Goal: Task Accomplishment & Management: Manage account settings

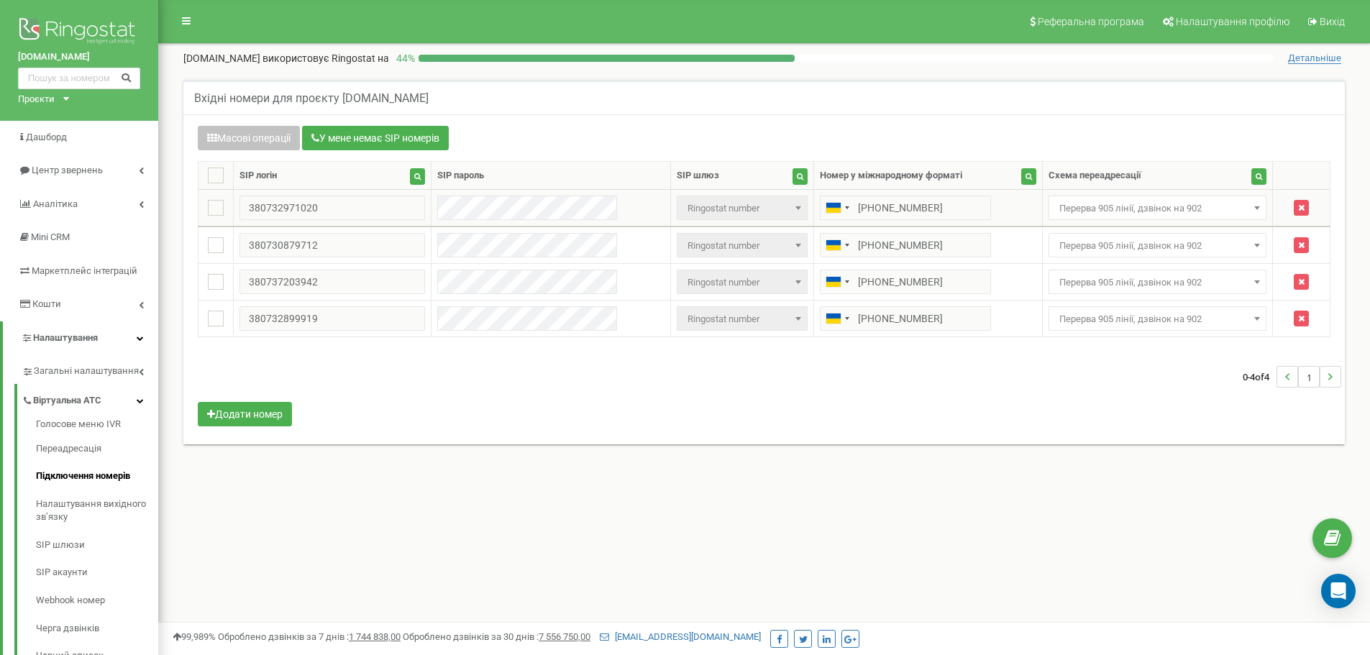
click at [1089, 206] on span "Перерва 905 лінії, дзвінок на 902" at bounding box center [1158, 209] width 209 height 20
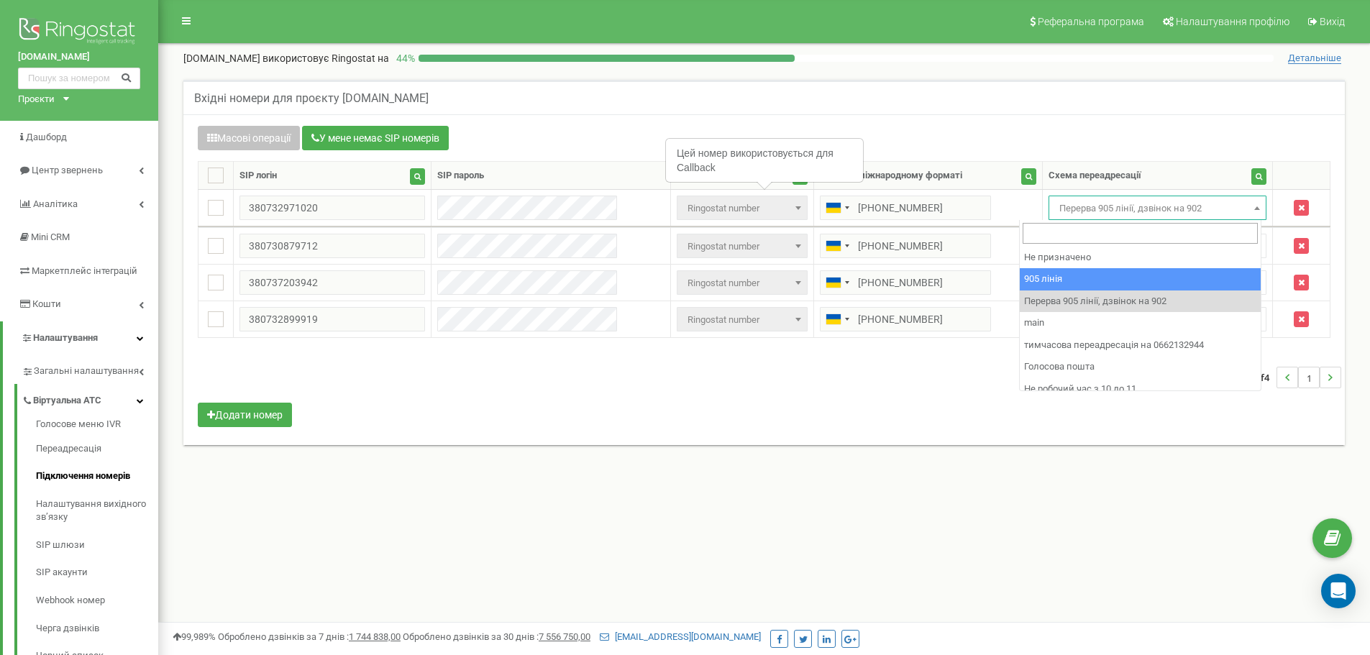
select select "173559"
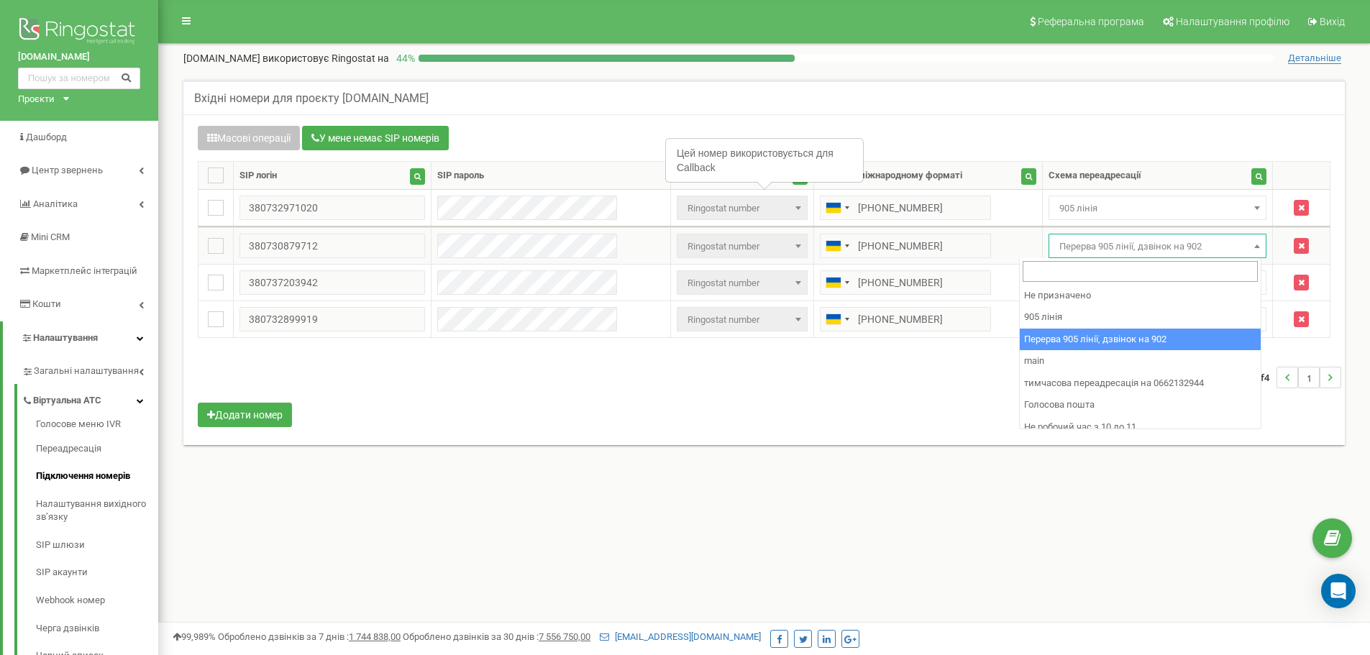
click at [1071, 243] on span "Перерва 905 лінії, дзвінок на 902" at bounding box center [1158, 247] width 209 height 20
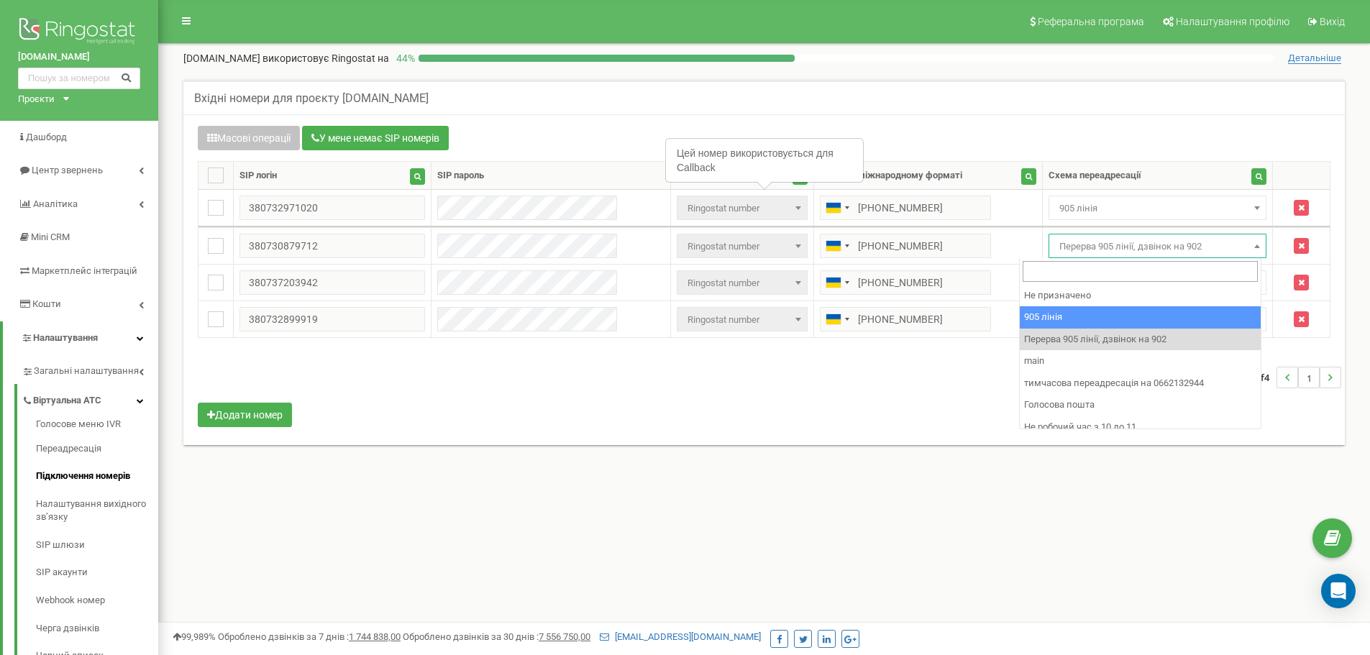
select select "173559"
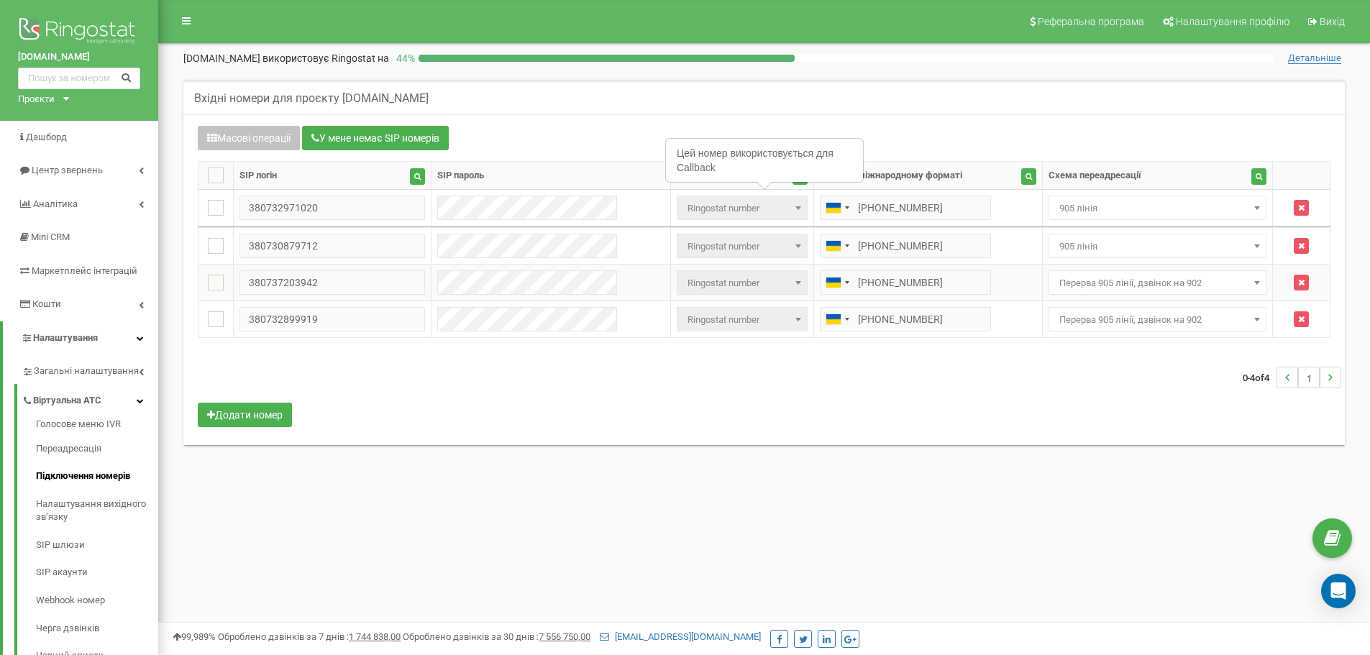
click at [1057, 289] on span "Перерва 905 лінії, дзвінок на 902" at bounding box center [1158, 283] width 209 height 20
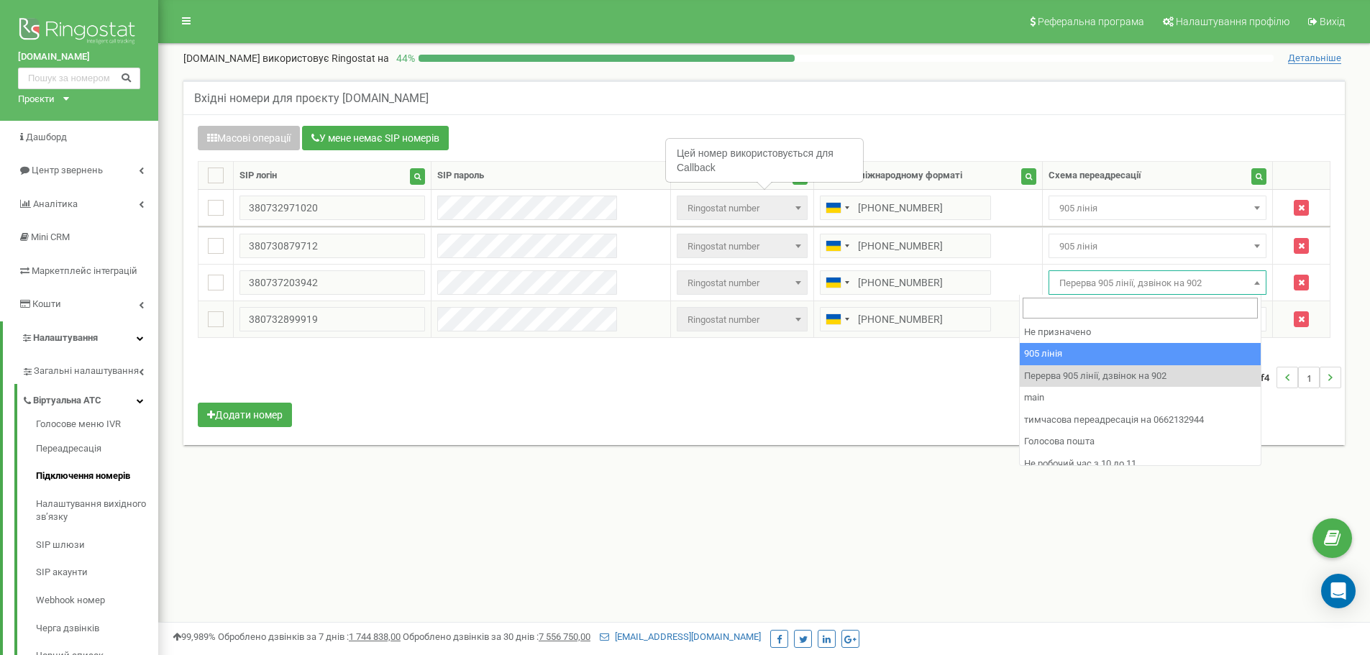
drag, startPoint x: 1047, startPoint y: 358, endPoint x: 1052, endPoint y: 333, distance: 25.0
select select "173559"
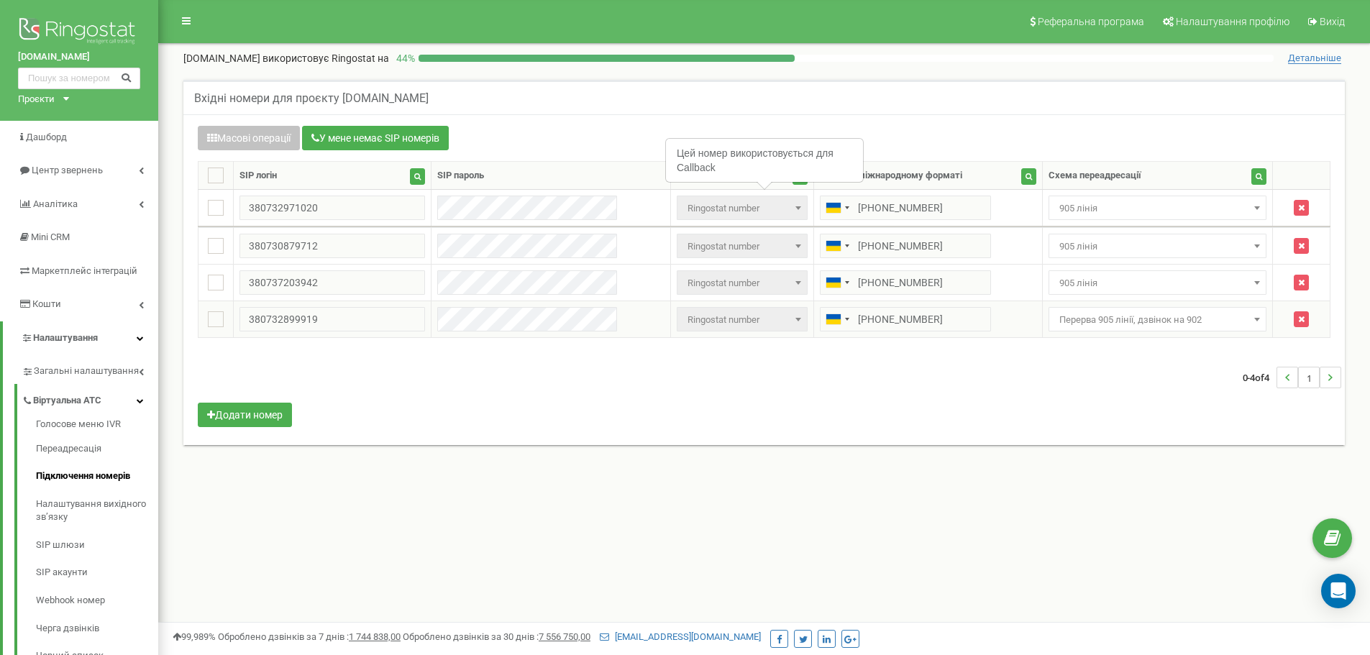
click at [1052, 332] on td "Не призначено 905 лінія Перерва 905 лінії, дзвінок на 902 main тимчасова переад…" at bounding box center [1157, 319] width 231 height 37
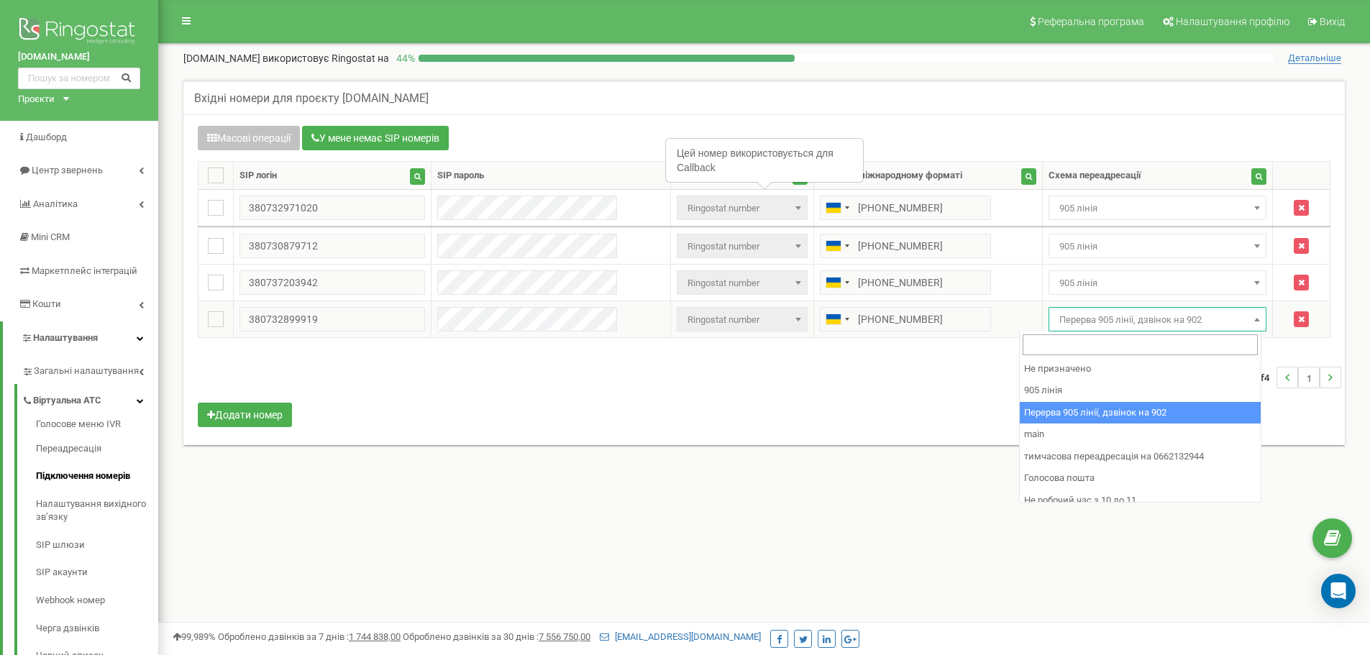
drag, startPoint x: 1053, startPoint y: 328, endPoint x: 1048, endPoint y: 366, distance: 38.5
click at [1054, 329] on span "Перерва 905 лінії, дзвінок на 902" at bounding box center [1158, 320] width 209 height 20
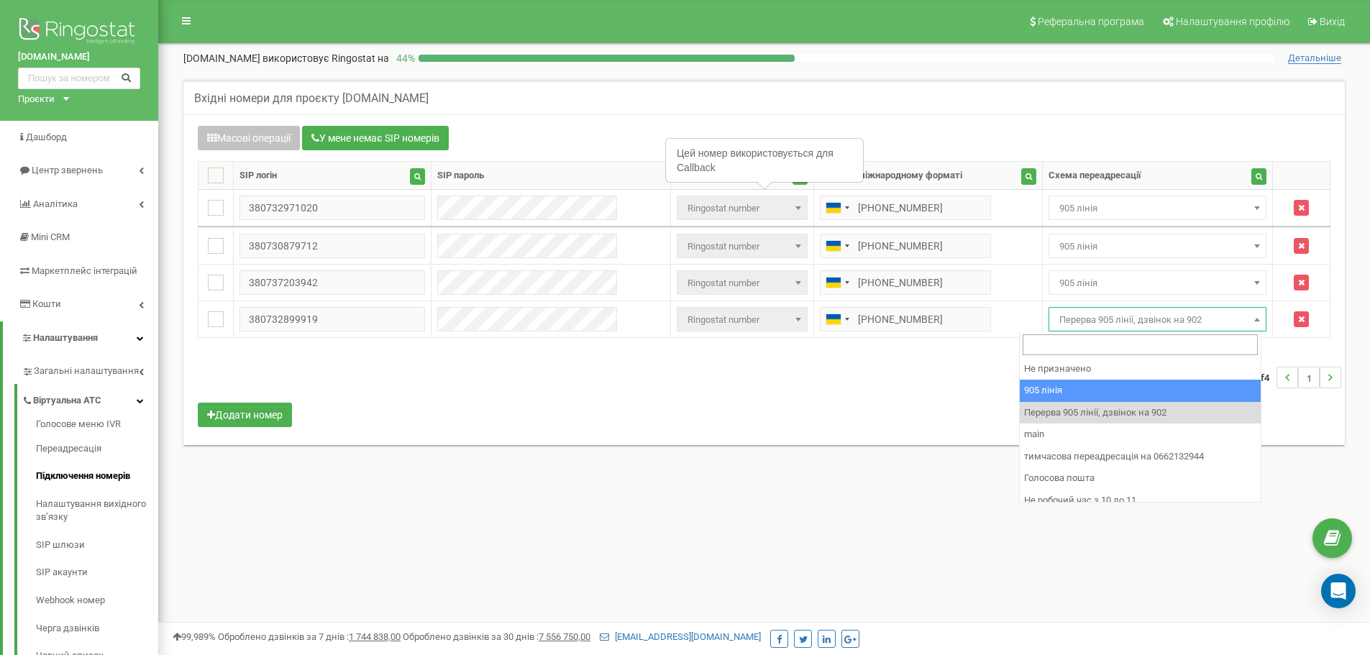
select select "173559"
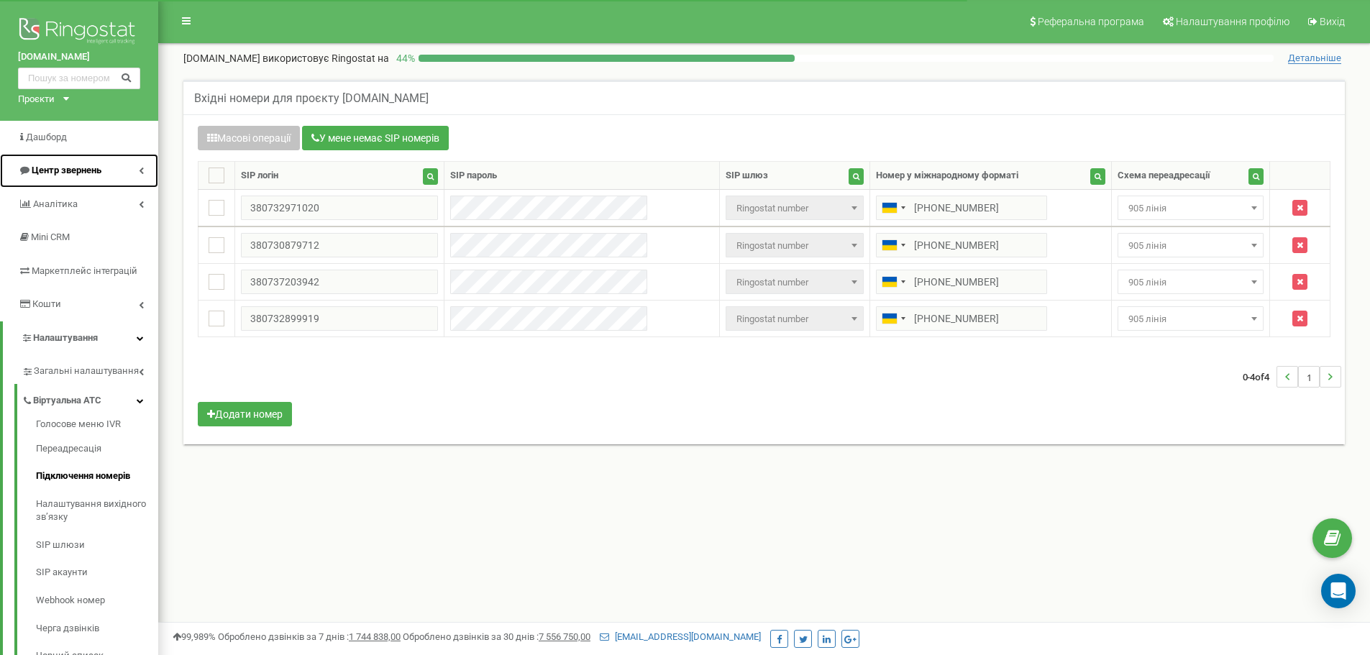
click at [121, 175] on link "Центр звернень" at bounding box center [79, 171] width 158 height 34
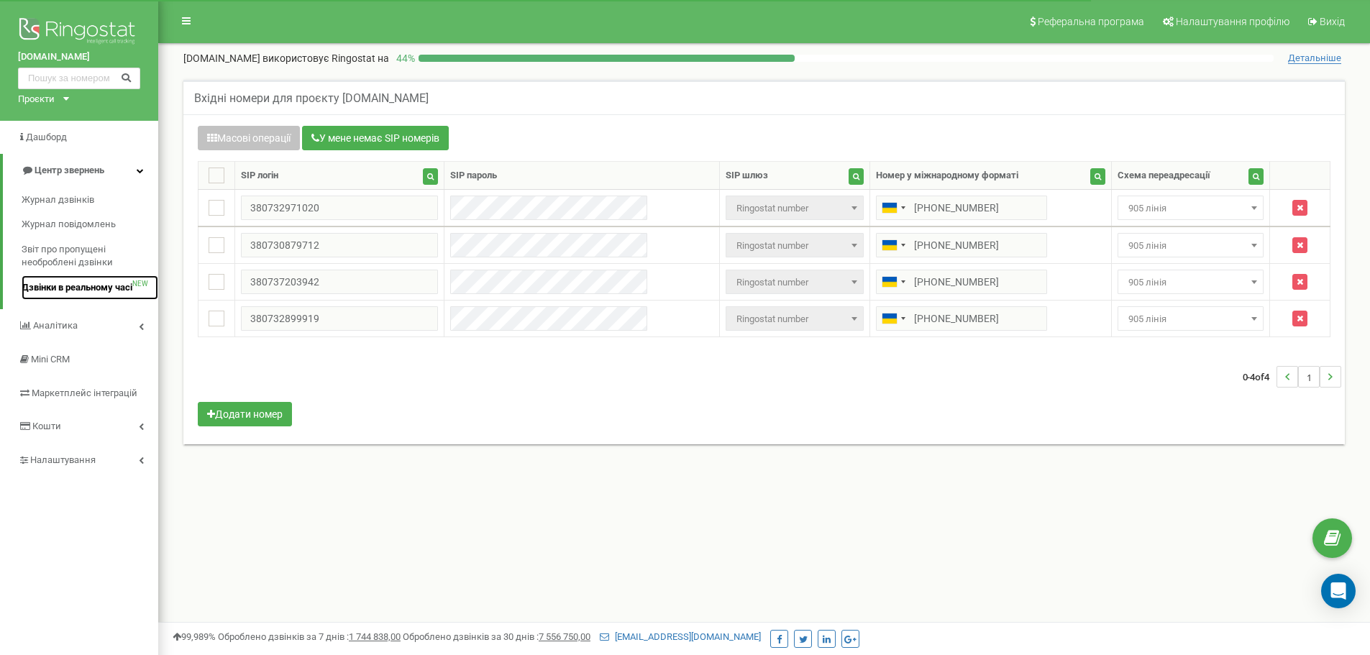
click at [69, 291] on span "Дзвінки в реальному часі" at bounding box center [77, 288] width 111 height 14
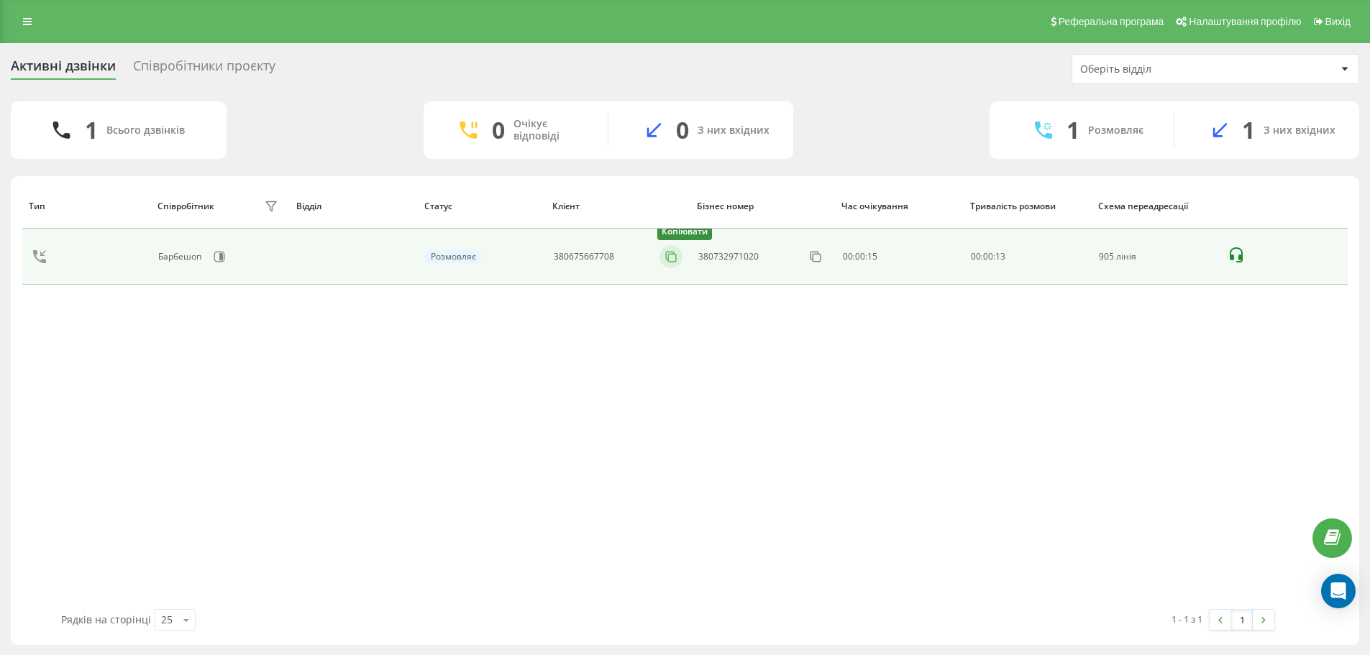
click at [676, 261] on rect at bounding box center [672, 258] width 8 height 8
click at [676, 260] on rect at bounding box center [672, 258] width 8 height 8
